Goal: Task Accomplishment & Management: Use online tool/utility

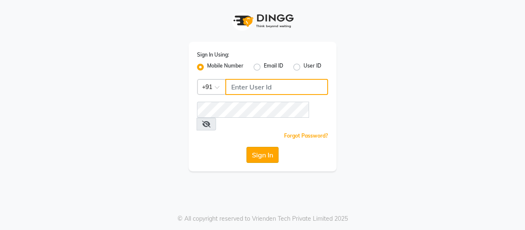
type input "9596963939"
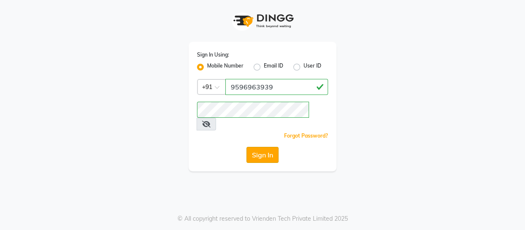
click at [273, 147] on button "Sign In" at bounding box center [262, 155] width 32 height 16
click at [273, 147] on div "Sign In" at bounding box center [262, 155] width 131 height 16
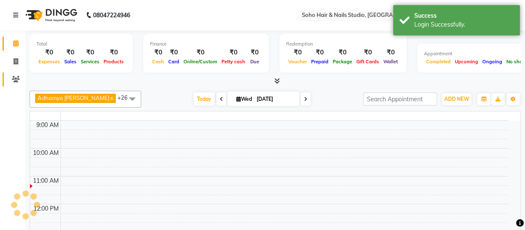
select select "en"
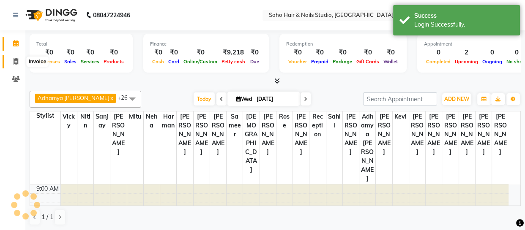
click at [16, 62] on icon at bounding box center [16, 61] width 5 height 6
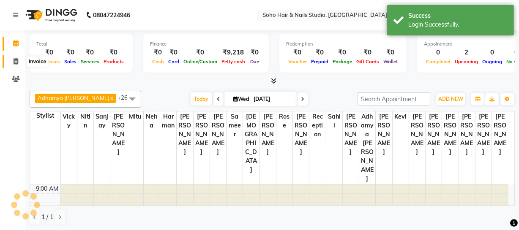
select select "service"
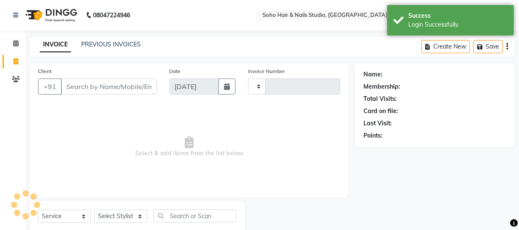
type input "3957"
select select "735"
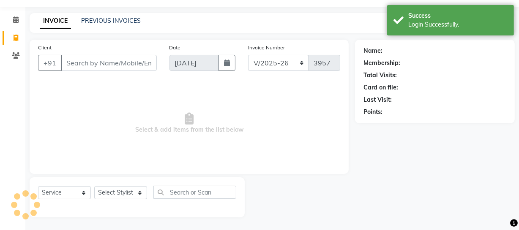
select select "membership"
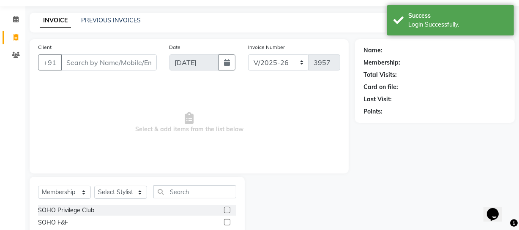
scroll to position [0, 0]
